Goal: Information Seeking & Learning: Check status

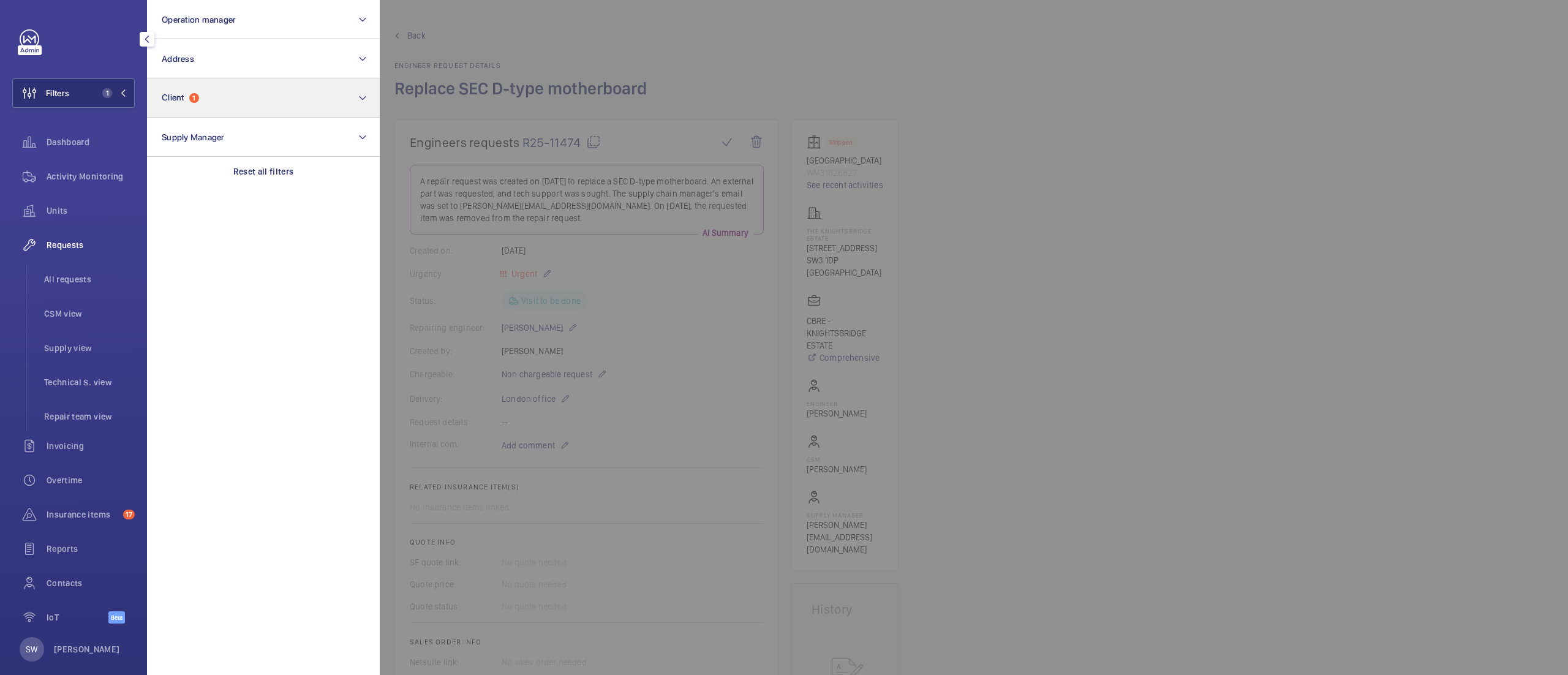
click at [228, 163] on div "Reset all filters" at bounding box center [263, 171] width 233 height 29
click at [210, 91] on button "Client" at bounding box center [263, 98] width 233 height 39
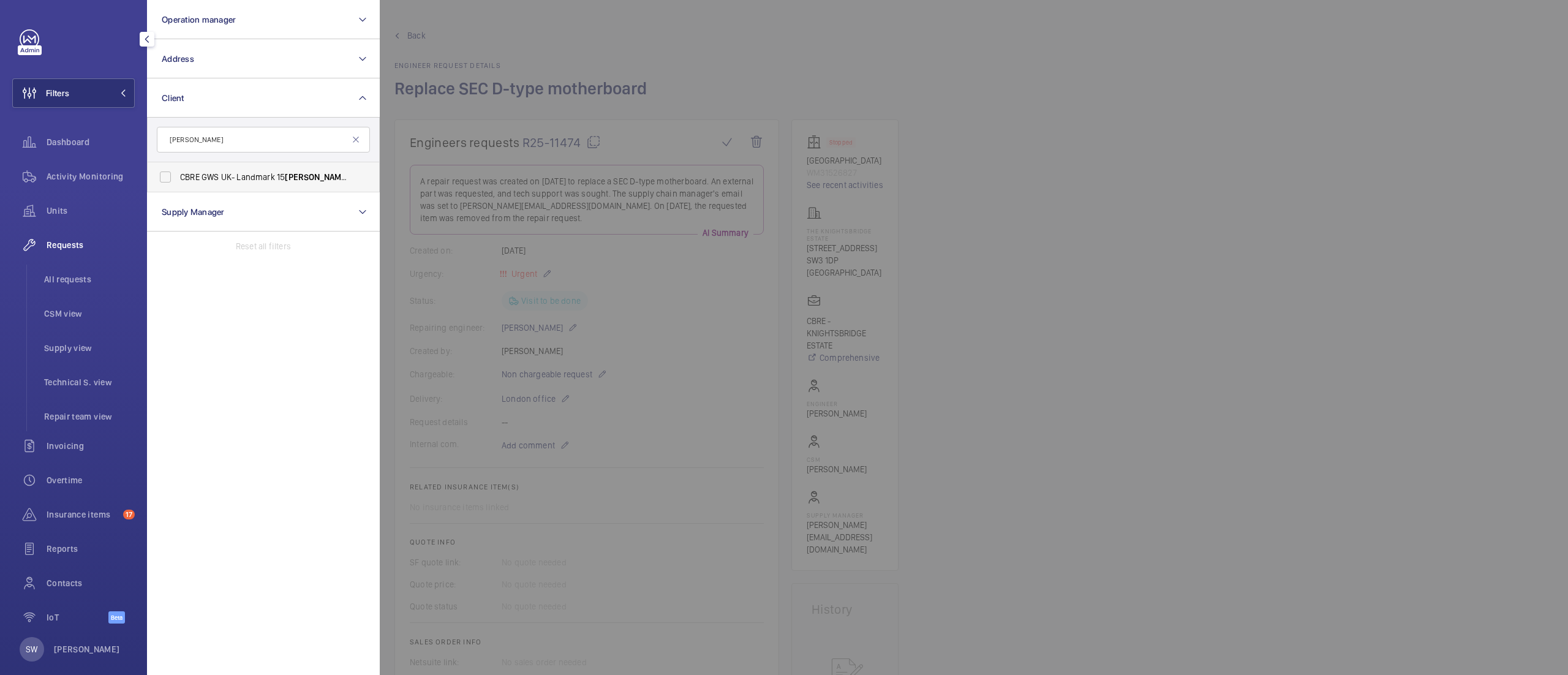
type input "[PERSON_NAME]"
click at [216, 181] on span "CBRE GWS UK- Landmark 15 [PERSON_NAME] ce" at bounding box center [264, 177] width 169 height 12
click at [178, 181] on input "CBRE GWS UK- Landmark 15 [PERSON_NAME] ce" at bounding box center [165, 177] width 25 height 25
checkbox input "true"
click at [66, 275] on span "All requests" at bounding box center [89, 279] width 91 height 12
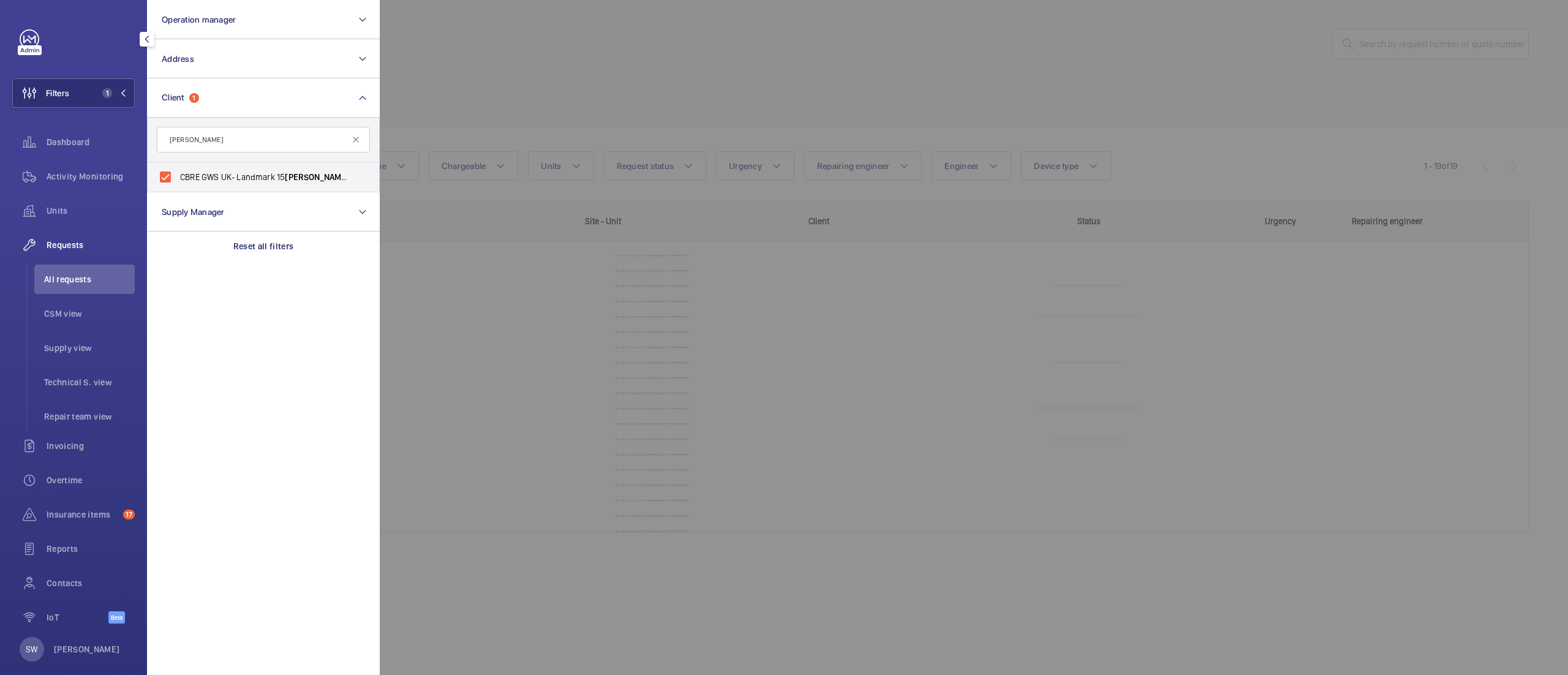
click at [1010, 75] on div at bounding box center [1164, 337] width 1568 height 675
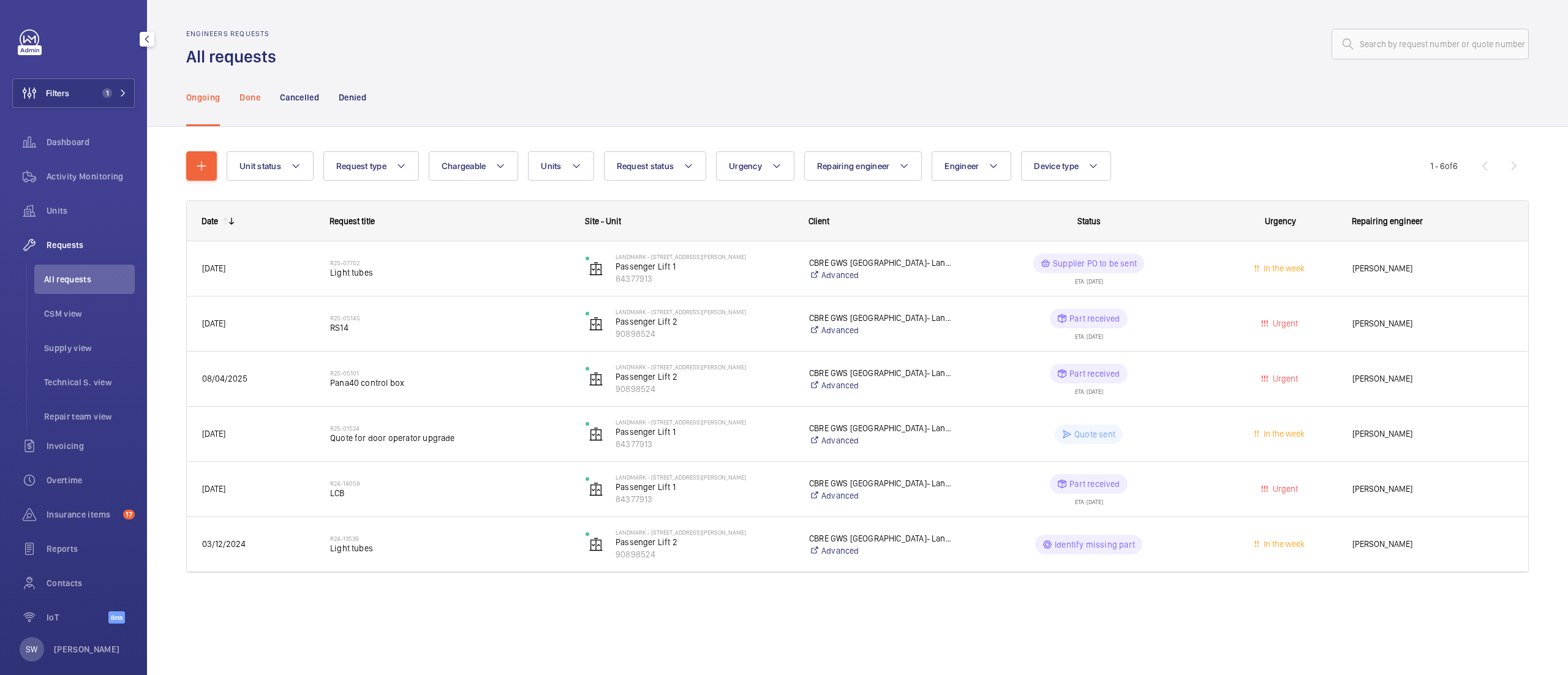
click at [254, 94] on p "Done" at bounding box center [250, 97] width 20 height 12
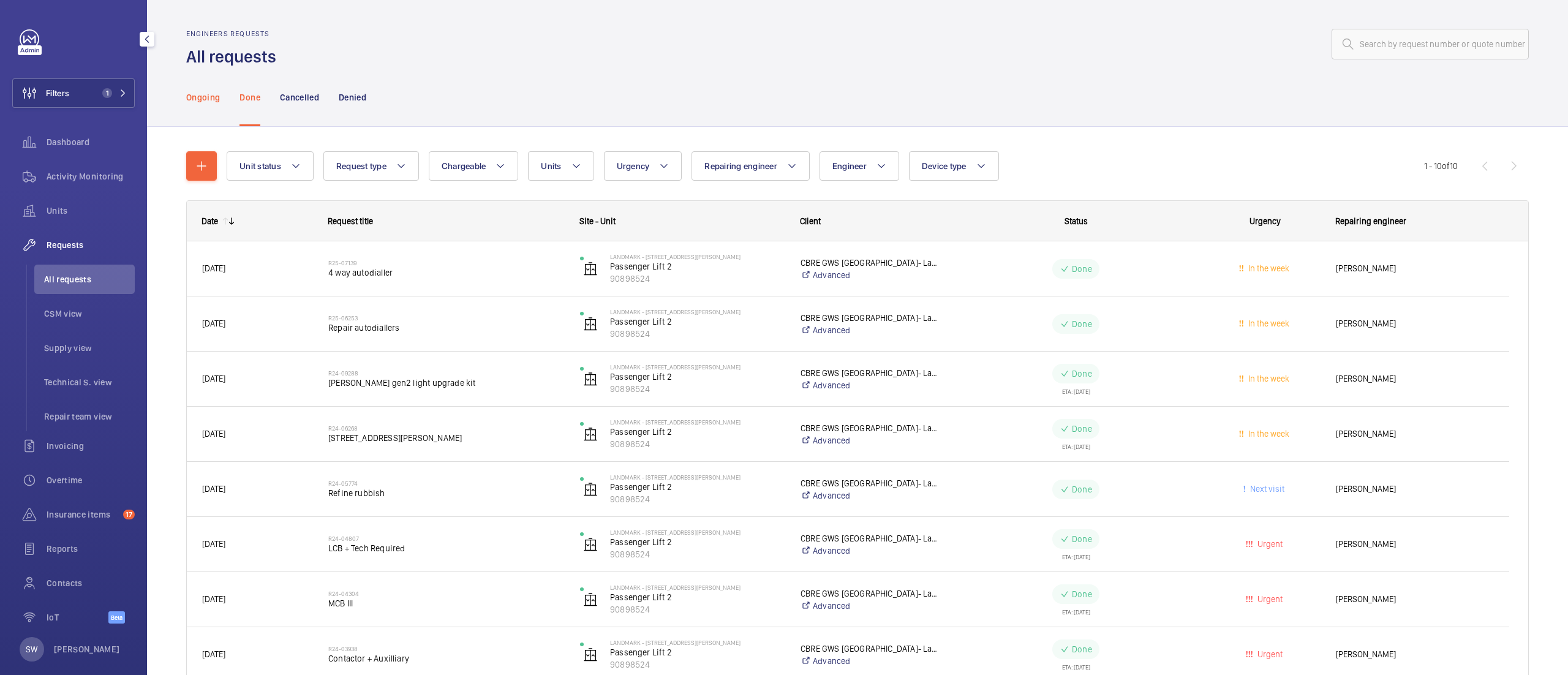
click at [204, 98] on p "Ongoing" at bounding box center [202, 97] width 34 height 12
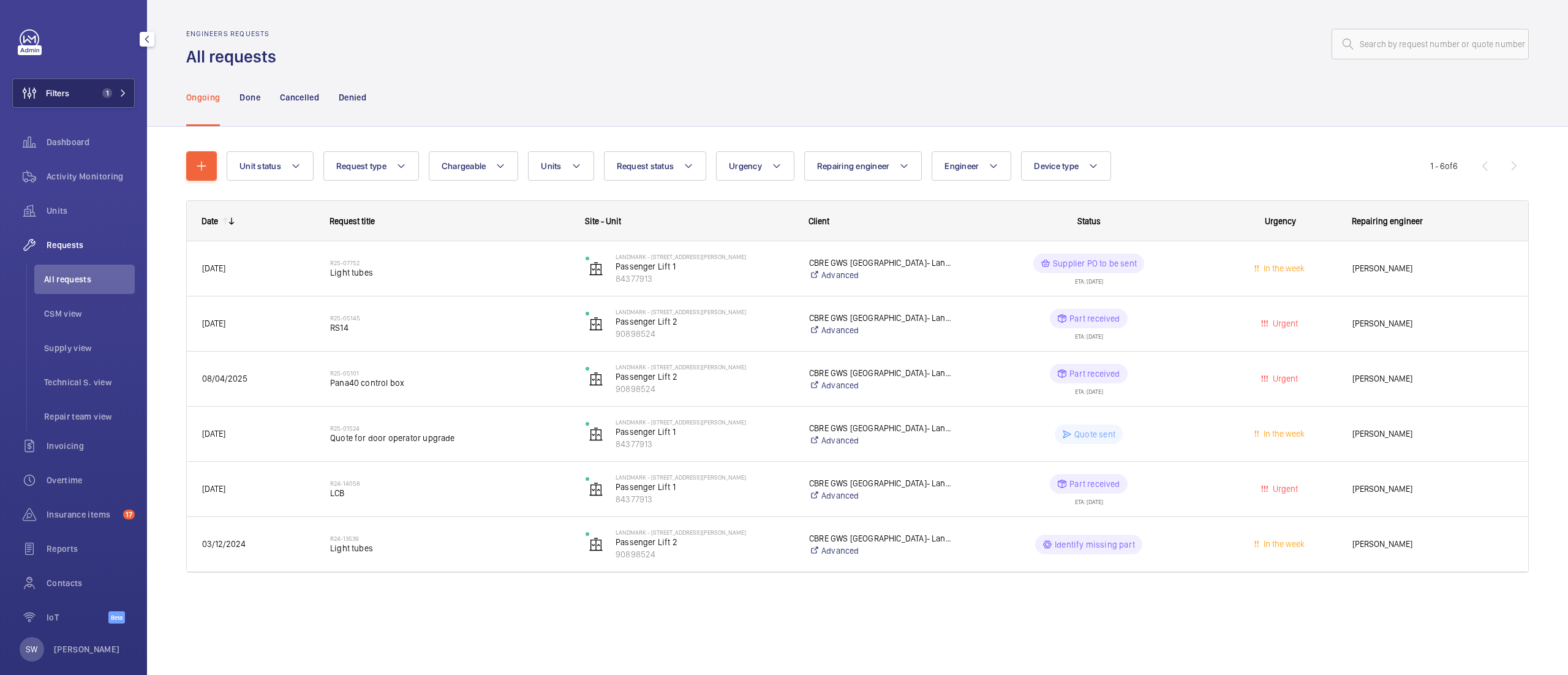
click at [102, 93] on span "1" at bounding box center [107, 93] width 10 height 10
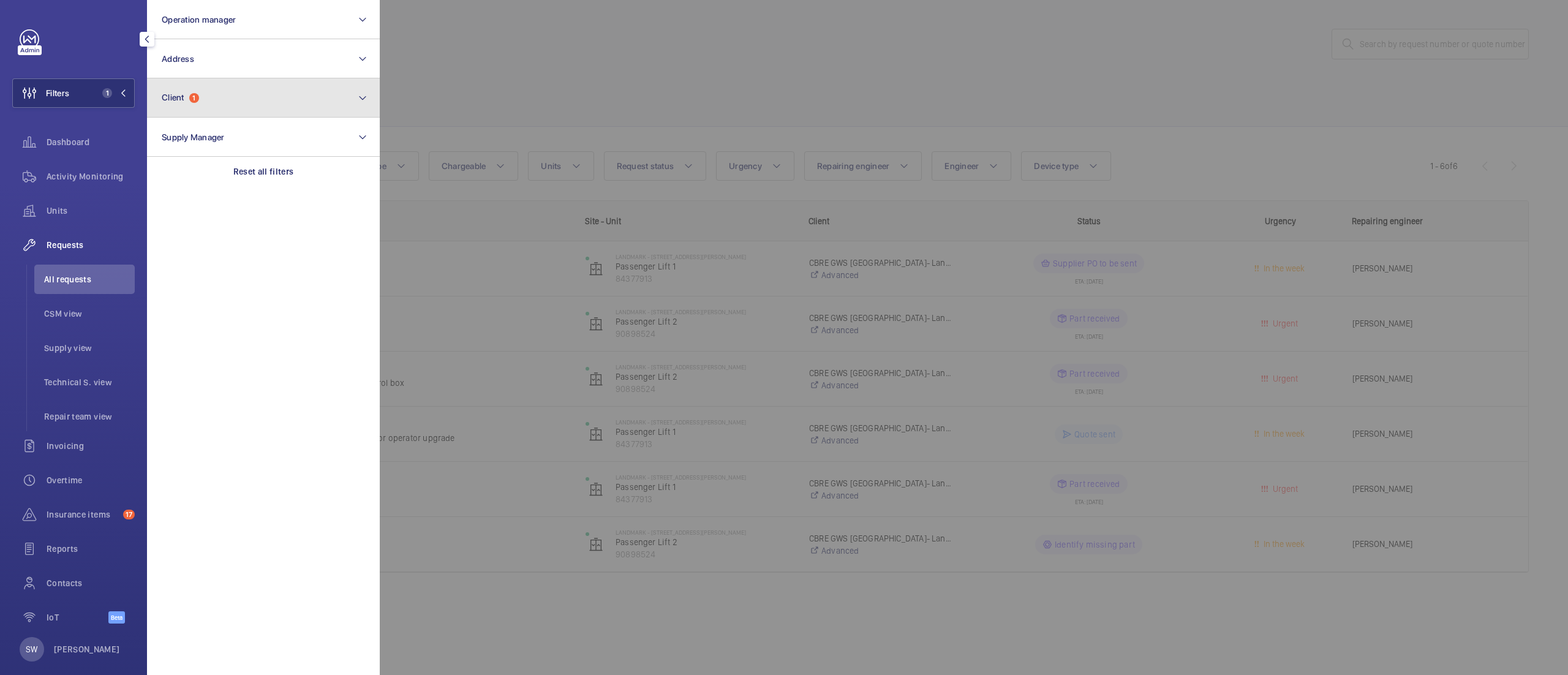
click at [217, 109] on button "Client 1" at bounding box center [263, 98] width 233 height 39
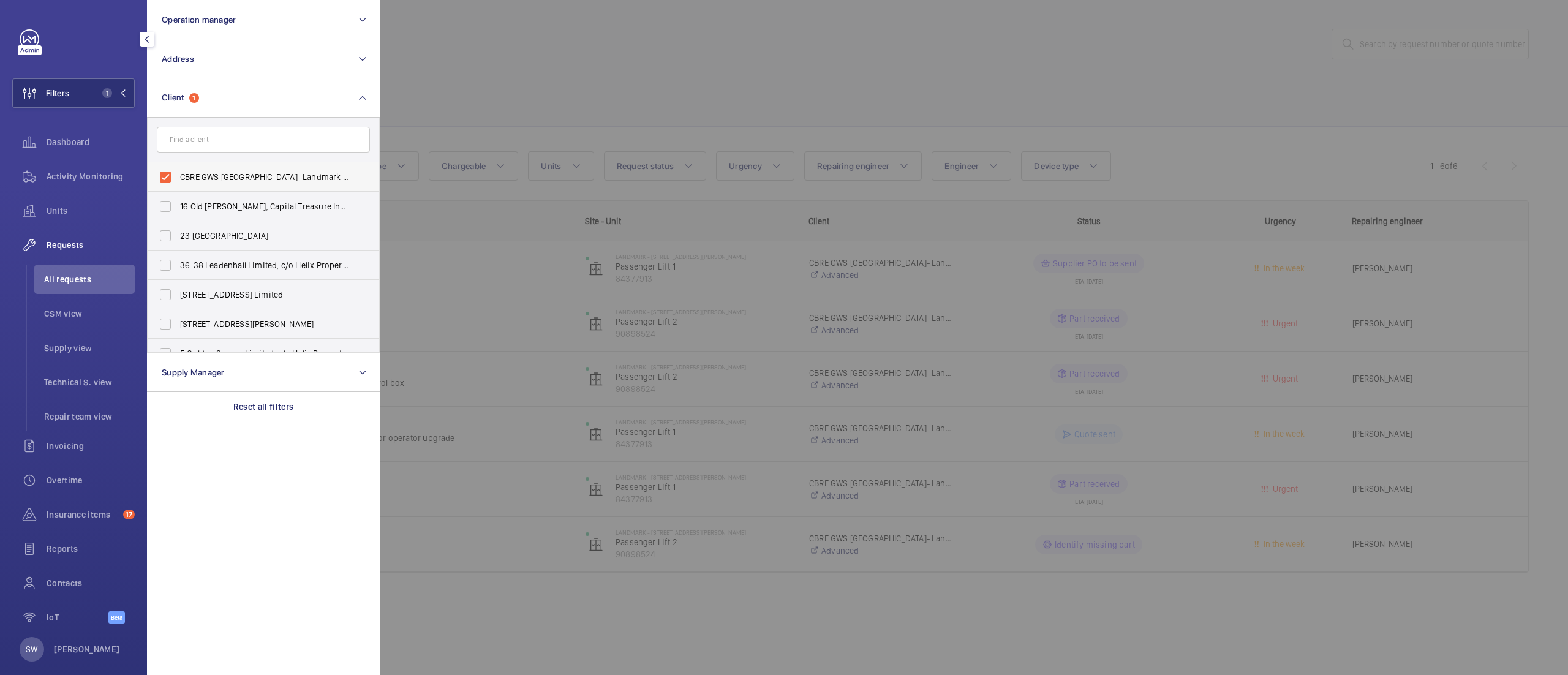
click at [232, 178] on span "CBRE GWS [GEOGRAPHIC_DATA]- Landmark [STREET_ADDRESS][PERSON_NAME]" at bounding box center [264, 177] width 169 height 12
click at [178, 178] on input "CBRE GWS [GEOGRAPHIC_DATA]- Landmark [STREET_ADDRESS][PERSON_NAME]" at bounding box center [165, 177] width 25 height 25
checkbox input "false"
click at [235, 146] on input "text" at bounding box center [263, 139] width 213 height 26
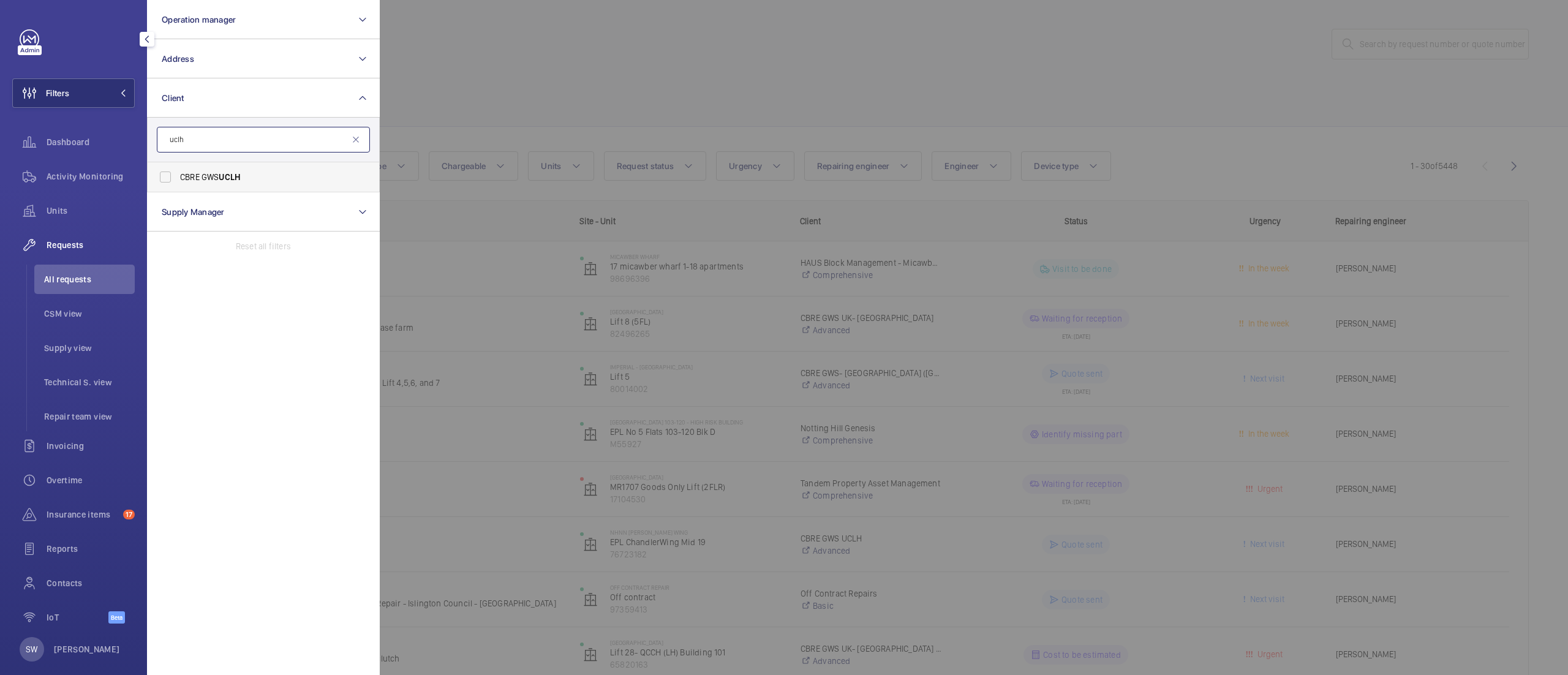
type input "uclh"
click at [224, 167] on label "CBRE GWS UCLH" at bounding box center [254, 177] width 213 height 29
click at [178, 167] on input "CBRE GWS UCLH" at bounding box center [165, 177] width 25 height 25
checkbox input "true"
click at [744, 96] on div at bounding box center [1164, 337] width 1568 height 675
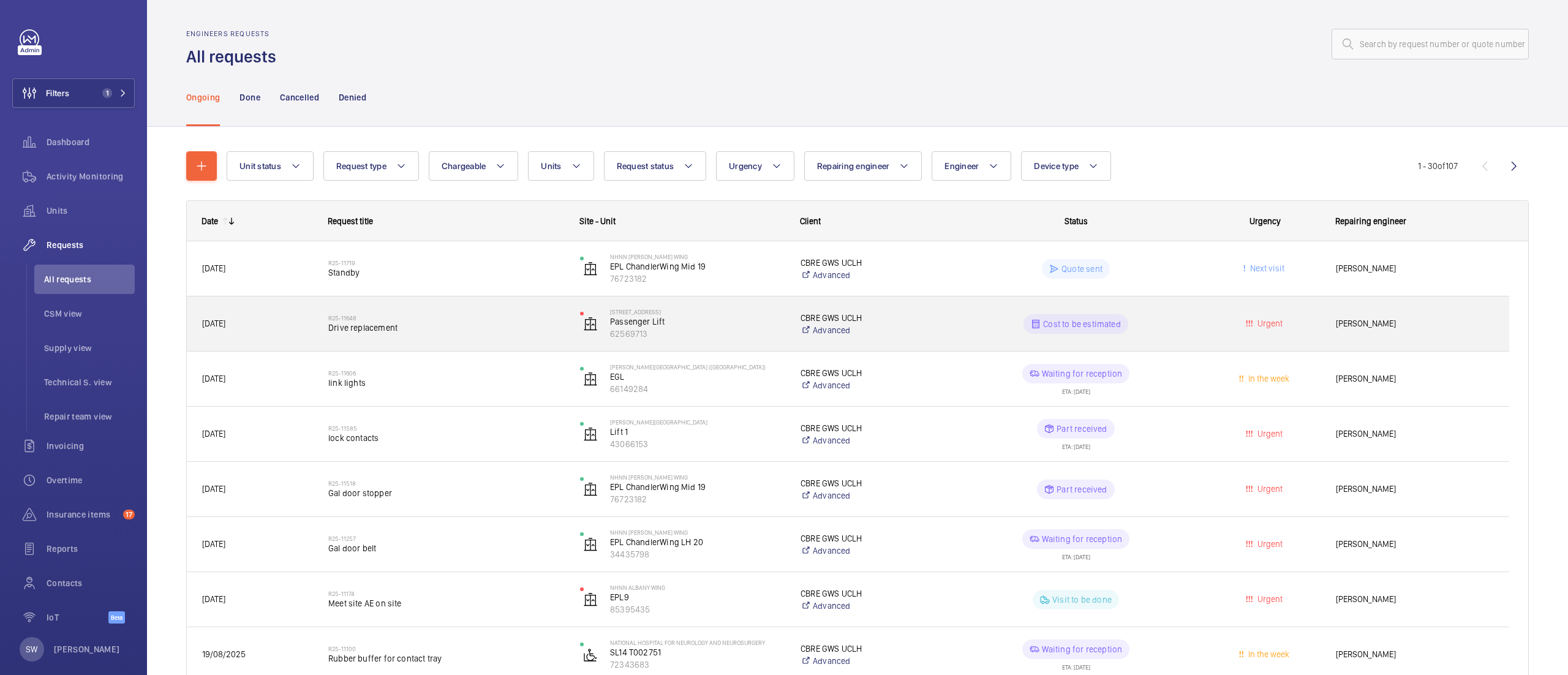
click at [427, 316] on h2 "R25-11648" at bounding box center [446, 317] width 236 height 7
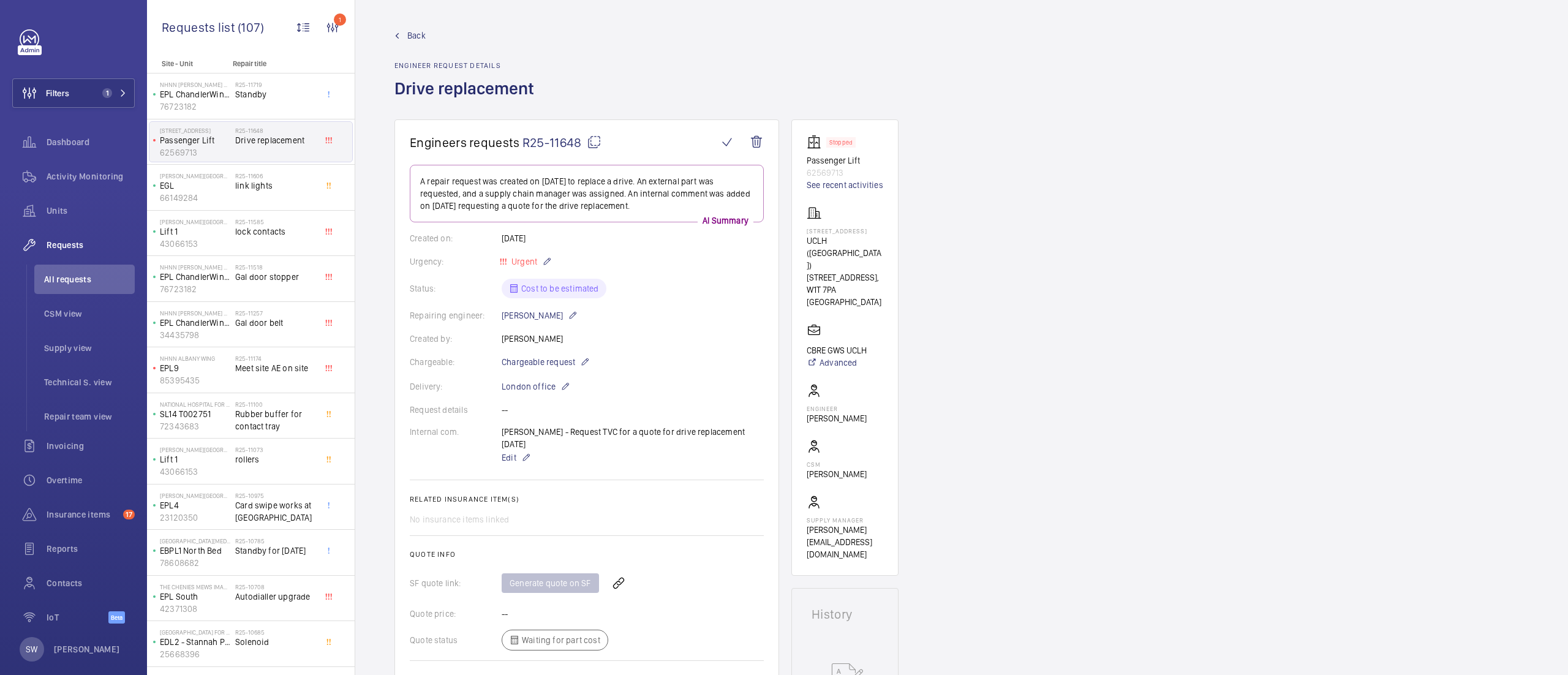
click at [596, 139] on mat-icon at bounding box center [594, 142] width 15 height 15
